Goal: Task Accomplishment & Management: Use online tool/utility

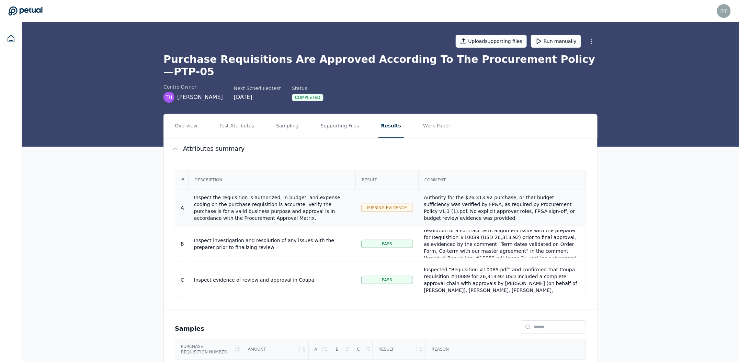
scroll to position [40, 0]
click at [338, 117] on button "Supporting Files" at bounding box center [340, 126] width 44 height 24
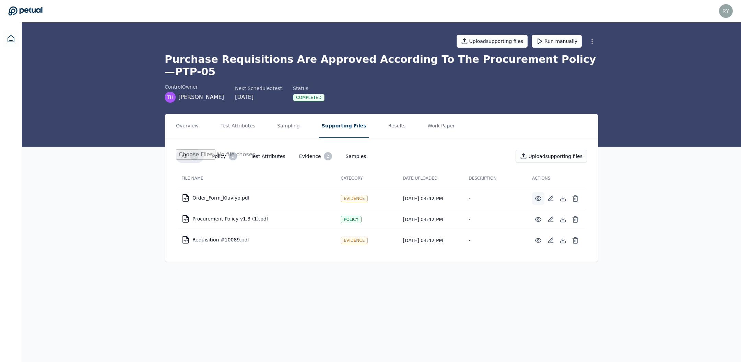
click at [538, 195] on icon at bounding box center [538, 198] width 7 height 7
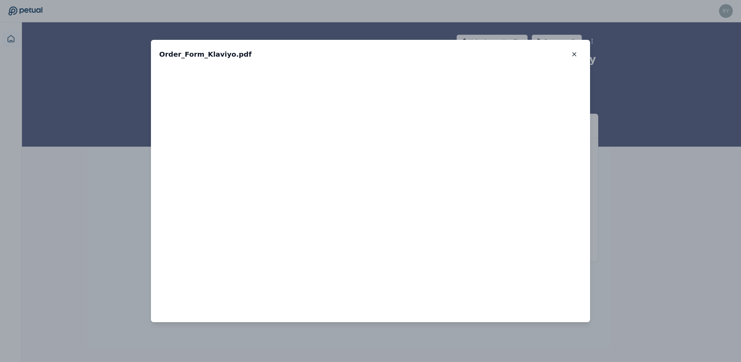
click at [662, 185] on div "Order_Form_Klaviyo.pdf Order_Form_Klaviyo.pdf" at bounding box center [370, 181] width 741 height 362
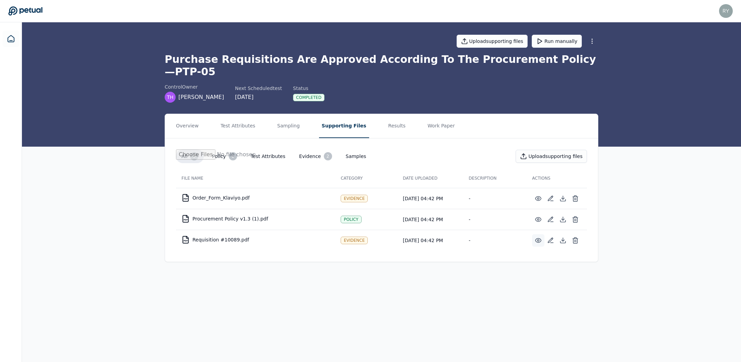
click at [541, 237] on icon at bounding box center [538, 240] width 7 height 7
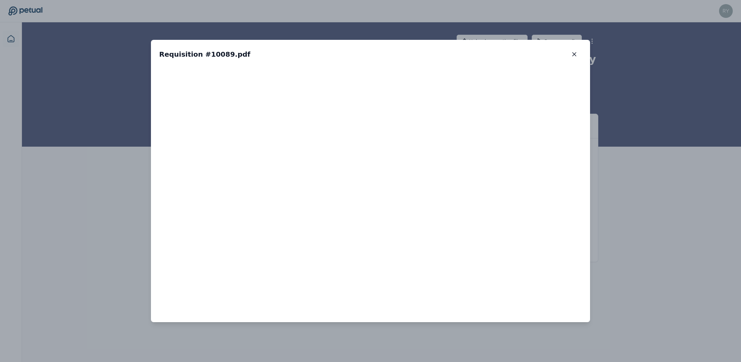
click at [630, 168] on div "Requisition #10089.pdf Requisition #10089.pdf" at bounding box center [370, 181] width 741 height 362
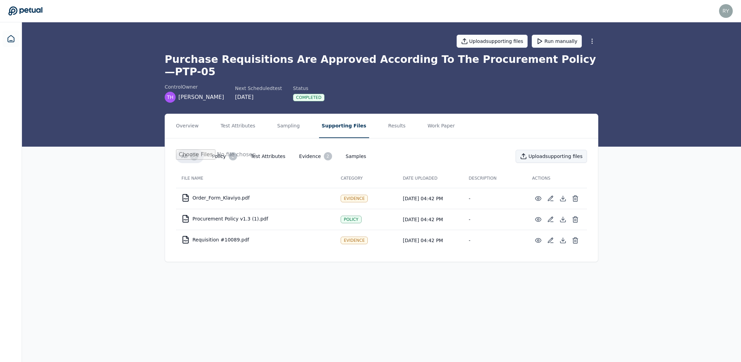
click at [580, 150] on button "Upload supporting files" at bounding box center [551, 156] width 71 height 13
type input "**********"
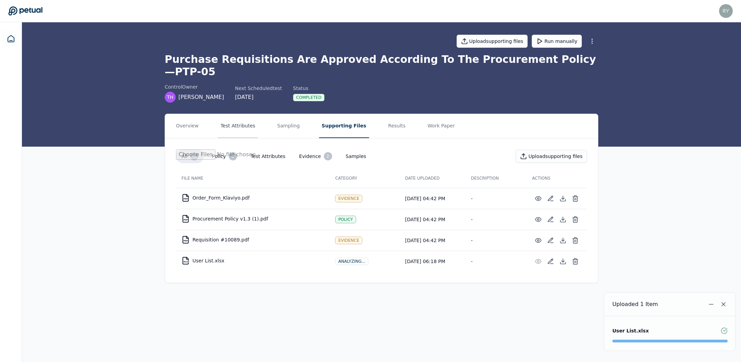
click at [218, 114] on button "Test Attributes" at bounding box center [238, 126] width 40 height 24
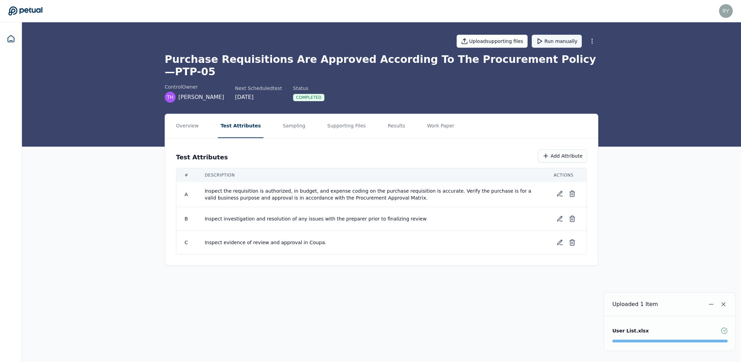
click at [562, 38] on button "Run manually" at bounding box center [557, 41] width 50 height 13
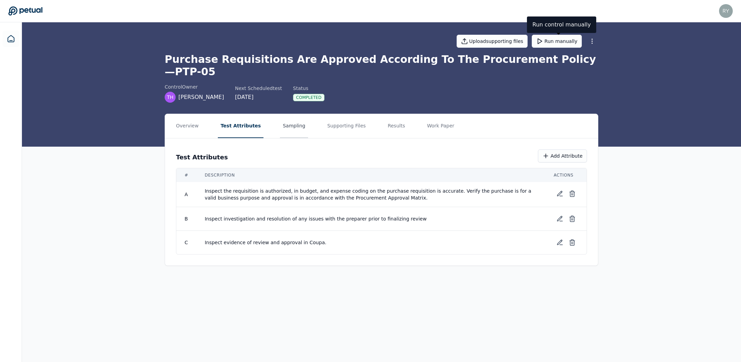
click at [280, 118] on button "Sampling" at bounding box center [294, 126] width 28 height 24
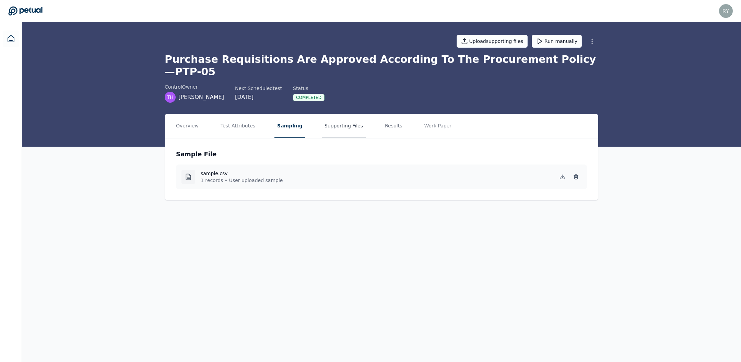
click at [336, 118] on button "Supporting Files" at bounding box center [344, 126] width 44 height 24
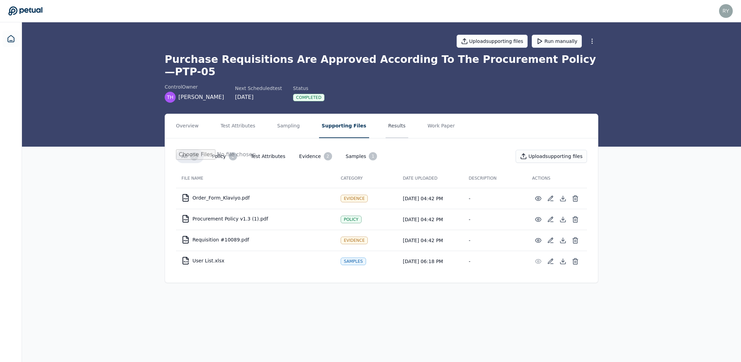
click at [387, 117] on button "Results" at bounding box center [397, 126] width 23 height 24
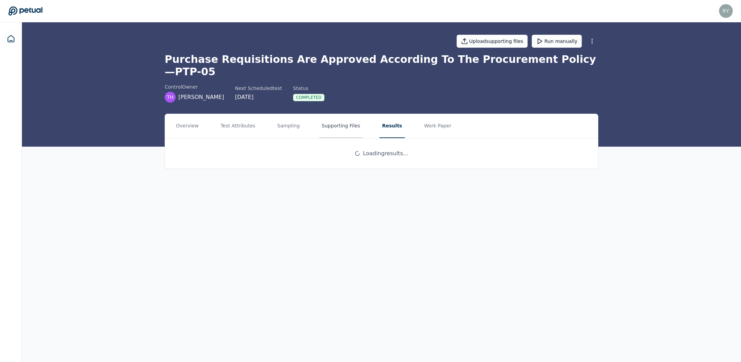
click at [342, 114] on button "Supporting Files" at bounding box center [341, 126] width 44 height 24
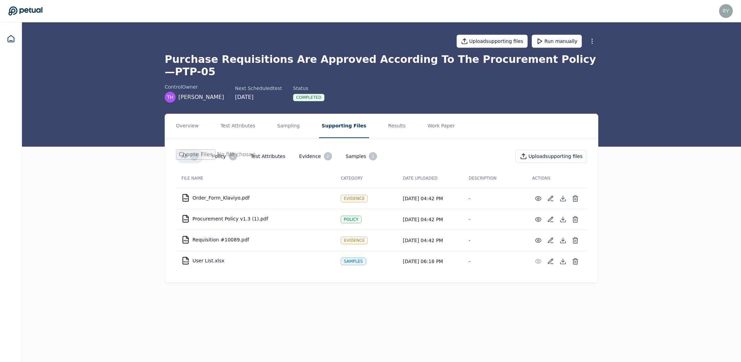
click at [358, 115] on nav "Overview Test Attributes Sampling Supporting Files Results Work Paper" at bounding box center [381, 126] width 433 height 24
click at [386, 115] on button "Results" at bounding box center [397, 126] width 23 height 24
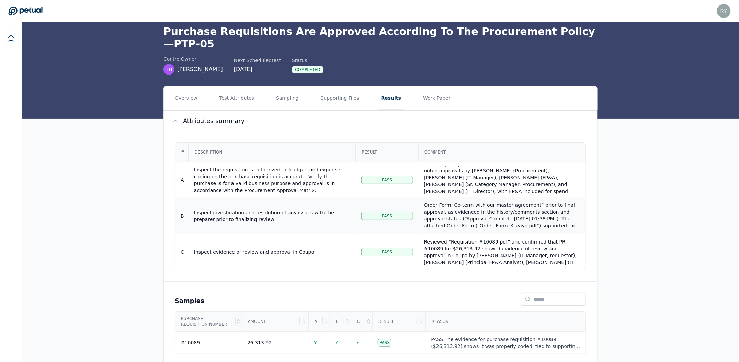
scroll to position [34, 0]
click at [433, 86] on button "Work Paper" at bounding box center [436, 98] width 33 height 24
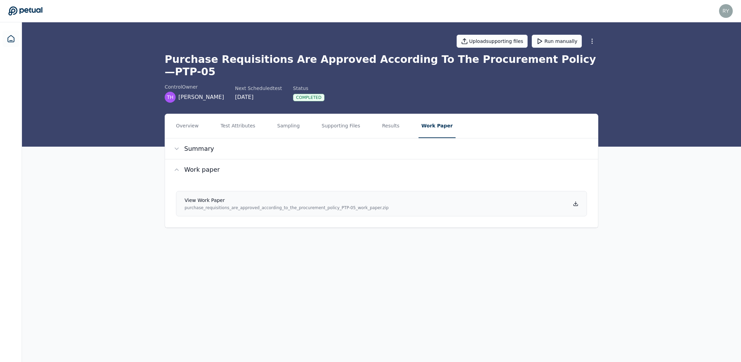
click at [576, 201] on icon at bounding box center [575, 203] width 5 height 5
click at [202, 114] on nav "Overview Test Attributes Sampling Supporting Files Results Work Paper" at bounding box center [381, 126] width 433 height 24
click at [191, 114] on button "Overview" at bounding box center [187, 126] width 28 height 24
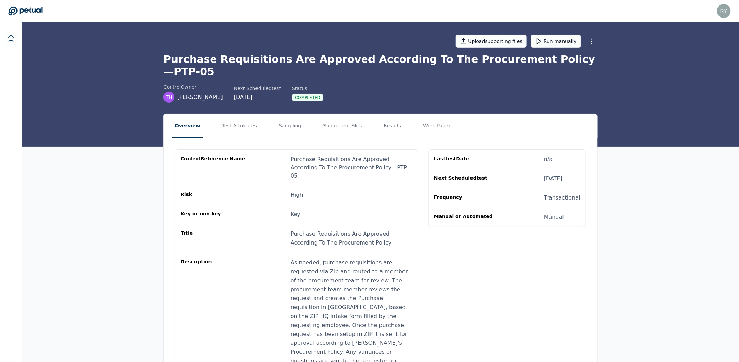
drag, startPoint x: 39, startPoint y: 9, endPoint x: 721, endPoint y: 0, distance: 681.8
click at [0, 0] on header "ryan.mierzwiak@klaviyo.com ryan.mierzwiak@klaviyo.com Sign out" at bounding box center [369, 11] width 739 height 22
click at [7, 35] on icon at bounding box center [11, 39] width 8 height 8
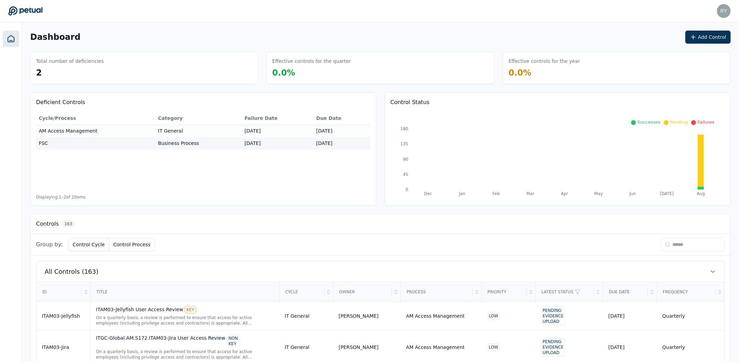
click at [500, 289] on div "Priority" at bounding box center [504, 292] width 45 height 19
click at [515, 290] on div "Priority" at bounding box center [504, 292] width 45 height 19
click at [700, 188] on icon at bounding box center [701, 188] width 6 height 3
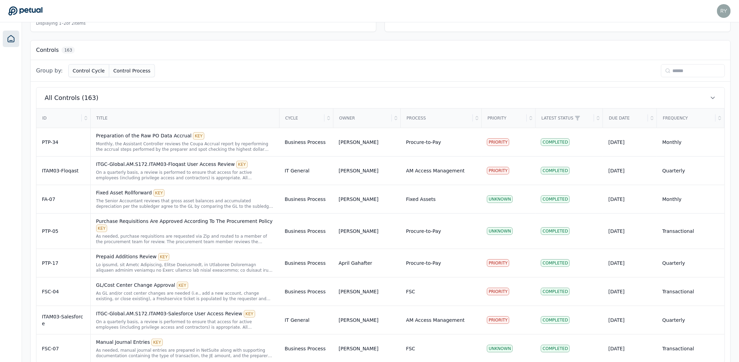
scroll to position [185, 0]
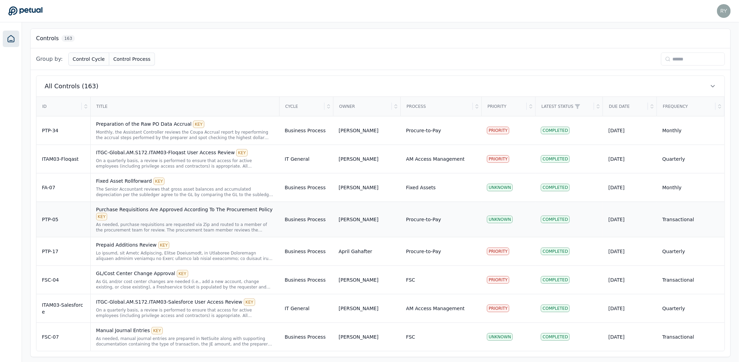
click at [165, 216] on div "Purchase Requisitions Are Approved According To The Procurement Policy KEY" at bounding box center [184, 213] width 177 height 14
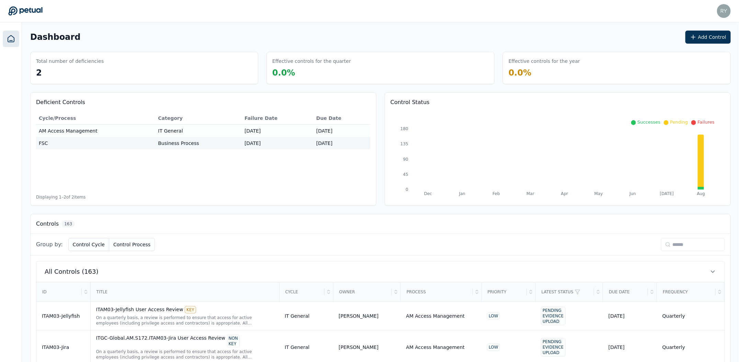
click at [231, 290] on div "Title" at bounding box center [185, 292] width 188 height 19
click at [682, 243] on input at bounding box center [693, 244] width 64 height 13
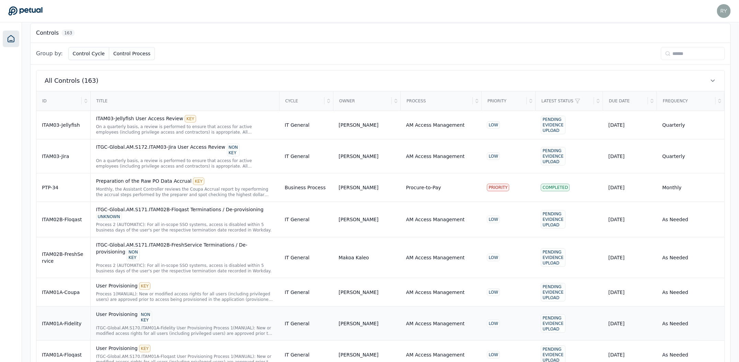
scroll to position [183, 0]
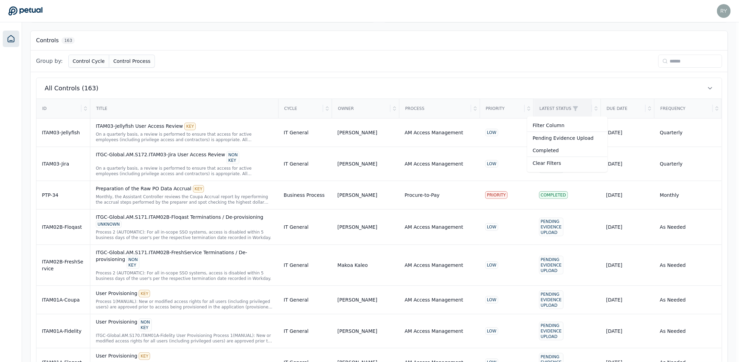
click at [640, 106] on div "Due Date" at bounding box center [625, 108] width 45 height 19
click at [646, 109] on div "Due Date" at bounding box center [625, 108] width 45 height 19
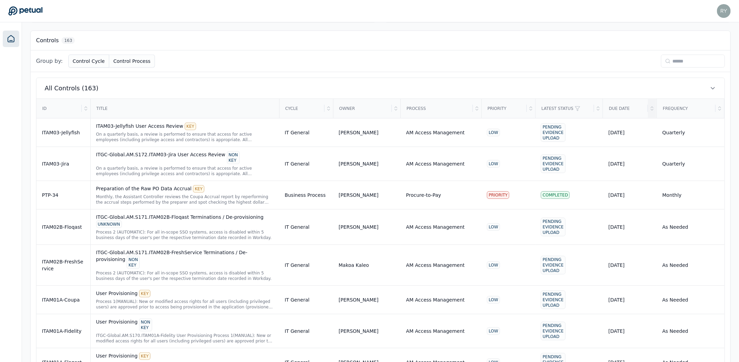
click at [651, 109] on icon at bounding box center [651, 108] width 5 height 5
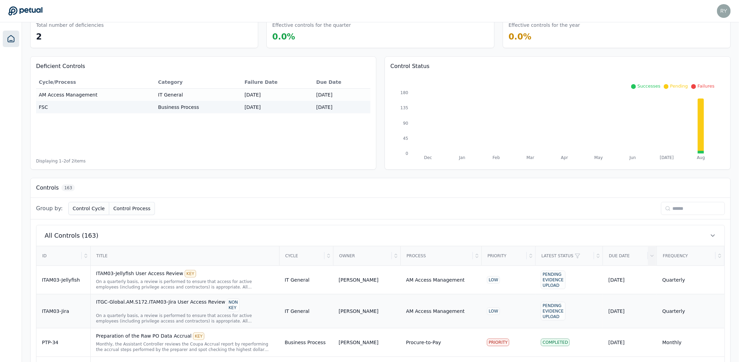
scroll to position [0, 0]
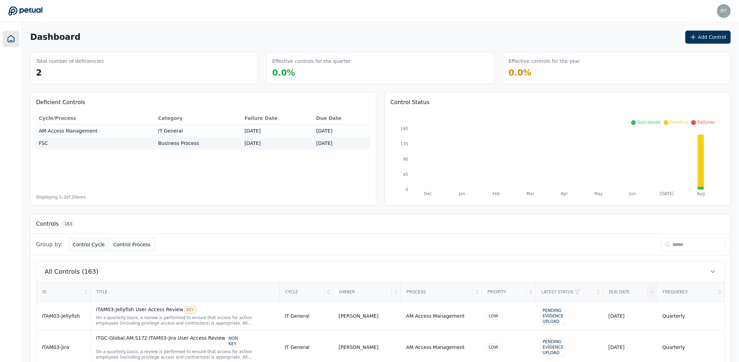
click at [712, 102] on h3 "Control Status" at bounding box center [557, 102] width 334 height 8
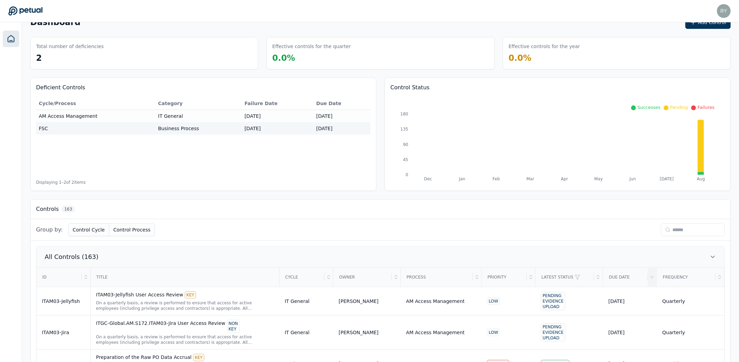
scroll to position [123, 0]
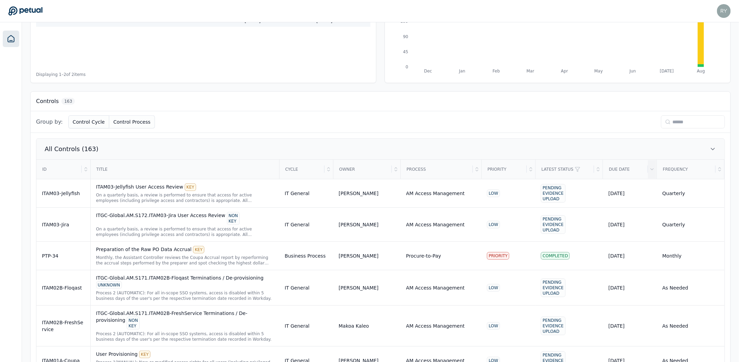
click at [714, 148] on icon at bounding box center [712, 149] width 7 height 7
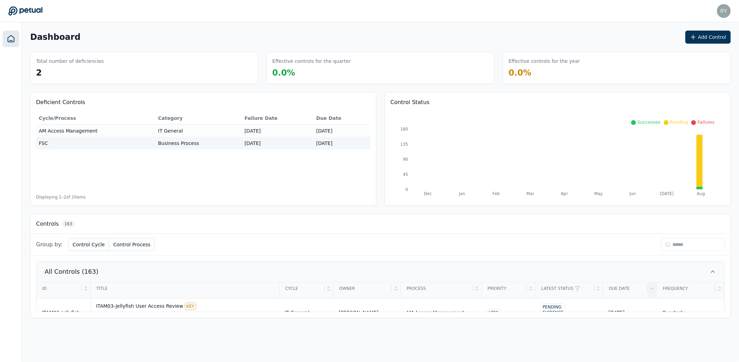
scroll to position [0, 0]
click at [714, 266] on button "All Controls (163)" at bounding box center [381, 271] width 691 height 21
